Goal: Transaction & Acquisition: Book appointment/travel/reservation

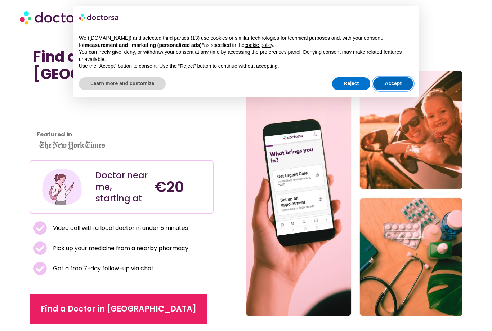
click at [393, 84] on button "Accept" at bounding box center [393, 83] width 40 height 13
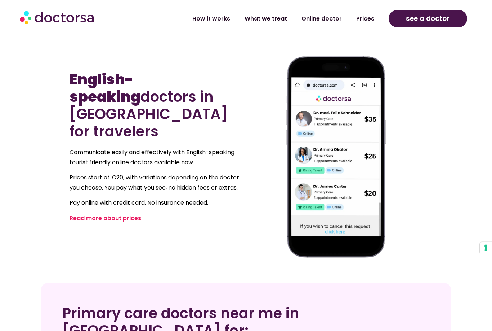
scroll to position [318, 0]
click at [407, 21] on span "see a doctor" at bounding box center [428, 19] width 44 height 12
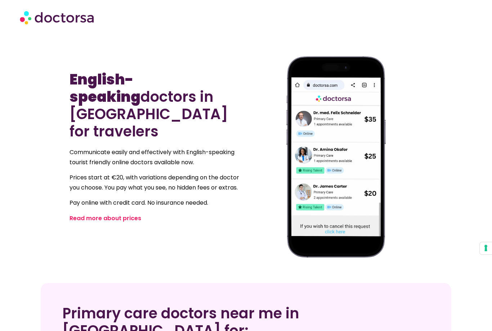
scroll to position [341, 0]
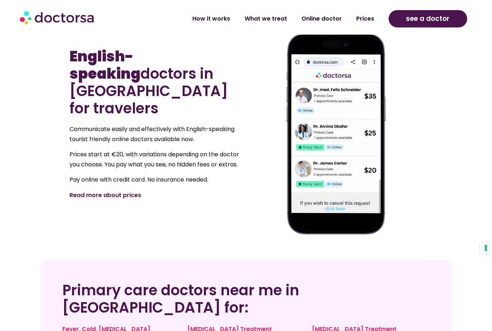
click at [129, 191] on link "Read more about prices" at bounding box center [106, 195] width 72 height 8
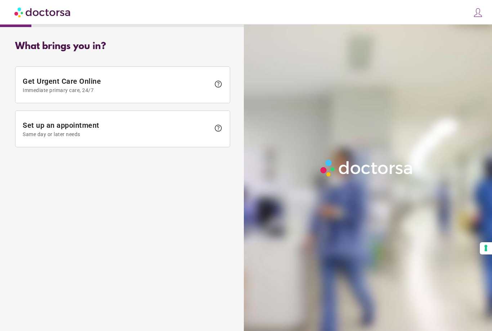
click at [202, 129] on span "Set up an appointment Same day or later needs" at bounding box center [117, 129] width 188 height 16
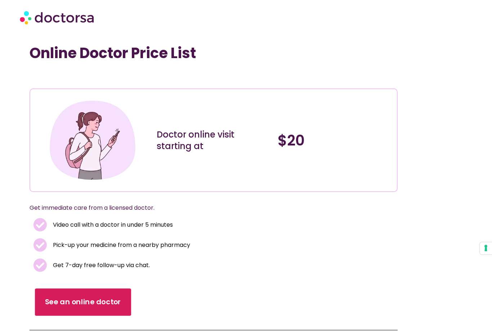
click at [114, 300] on span "See an online doctor" at bounding box center [83, 301] width 76 height 10
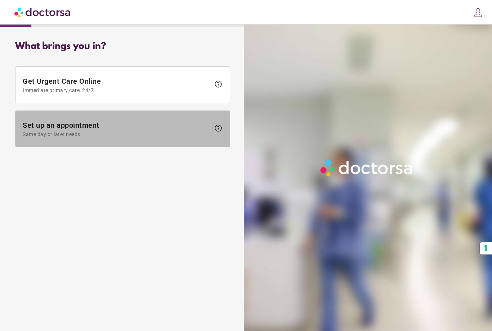
click at [177, 129] on span "Set up an appointment Same day or later needs" at bounding box center [117, 129] width 188 height 16
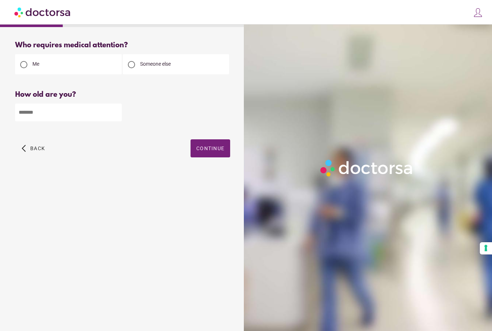
click at [60, 110] on input "number" at bounding box center [68, 112] width 107 height 18
type input "**"
click at [207, 151] on span "Continue" at bounding box center [210, 148] width 28 height 6
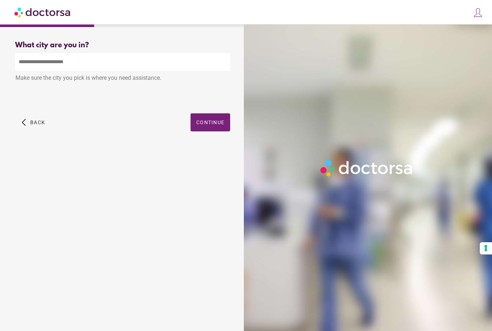
click at [107, 63] on input "text" at bounding box center [122, 62] width 215 height 18
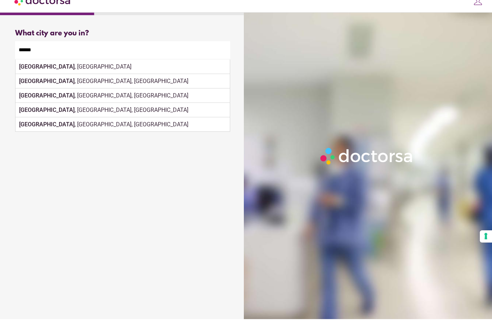
click at [178, 71] on div "[GEOGRAPHIC_DATA] , [GEOGRAPHIC_DATA]" at bounding box center [123, 78] width 214 height 14
type input "**********"
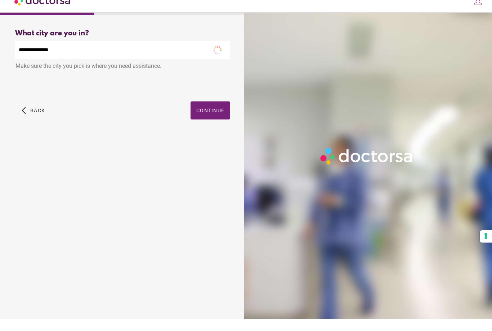
scroll to position [12, 0]
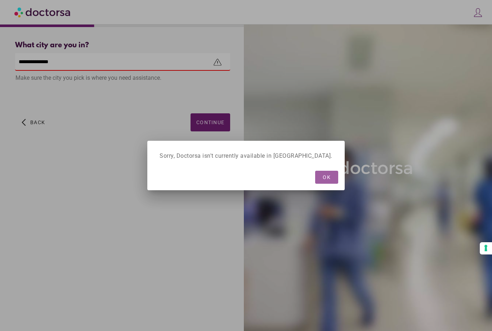
click at [323, 178] on span "OK" at bounding box center [327, 177] width 8 height 6
